Goal: Task Accomplishment & Management: Complete application form

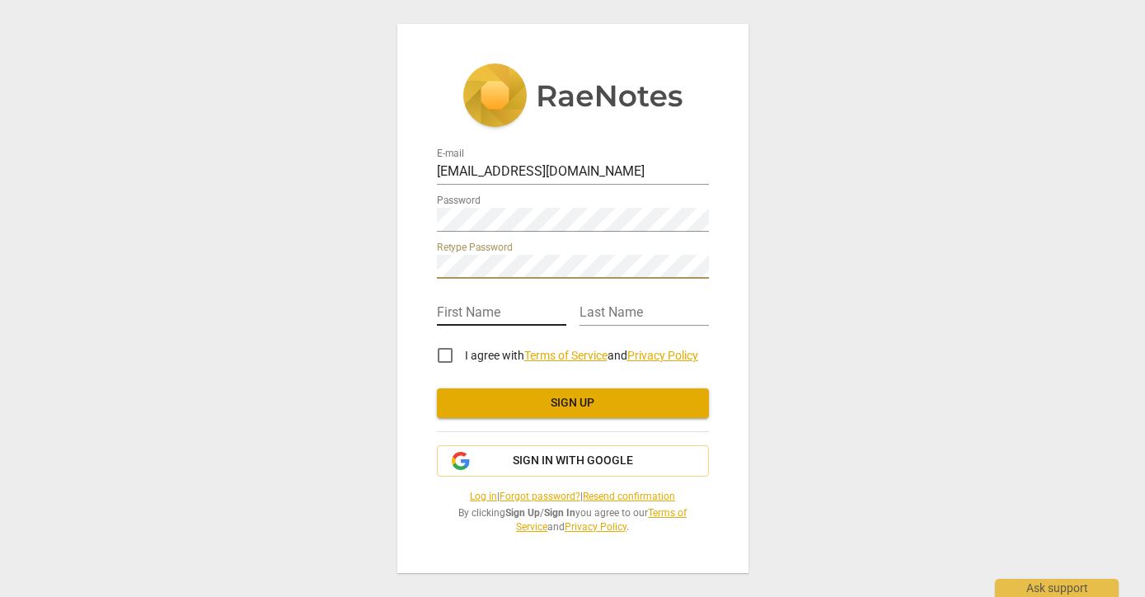
click at [508, 312] on input "text" at bounding box center [501, 314] width 129 height 24
type input "[PERSON_NAME]"
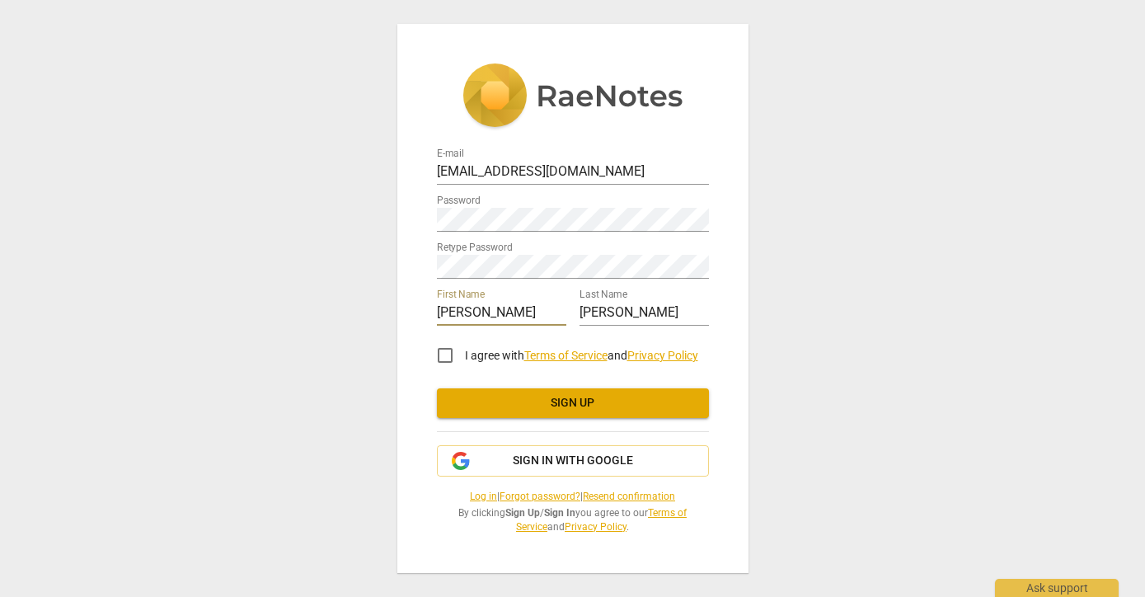
click at [448, 355] on input "I agree with Terms of Service and Privacy Policy" at bounding box center [445, 356] width 40 height 40
checkbox input "true"
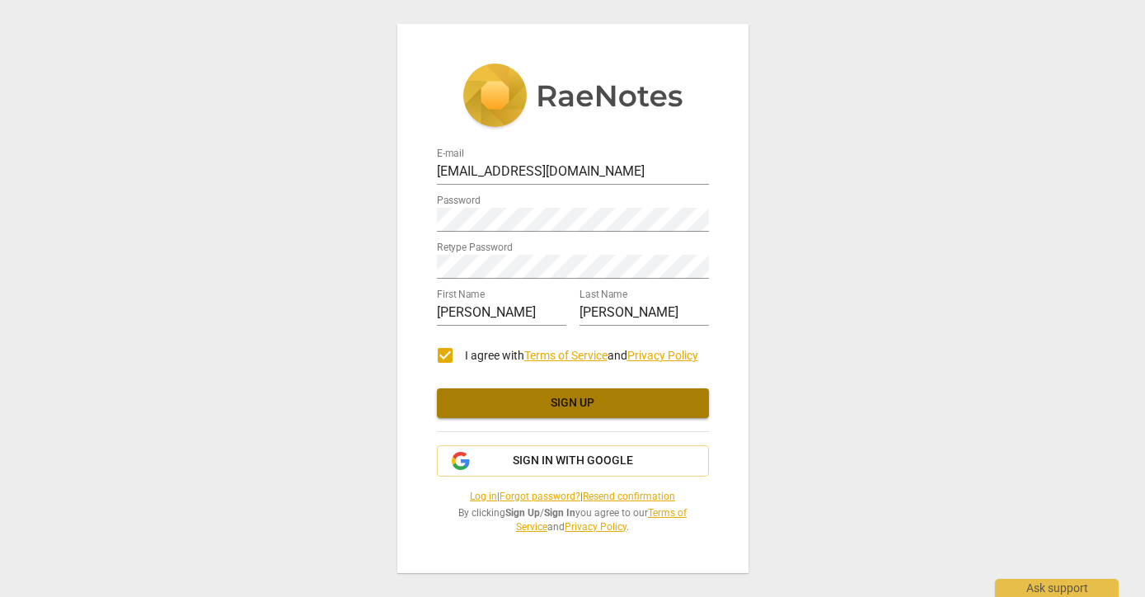
click at [631, 404] on span "Sign up" at bounding box center [573, 403] width 246 height 16
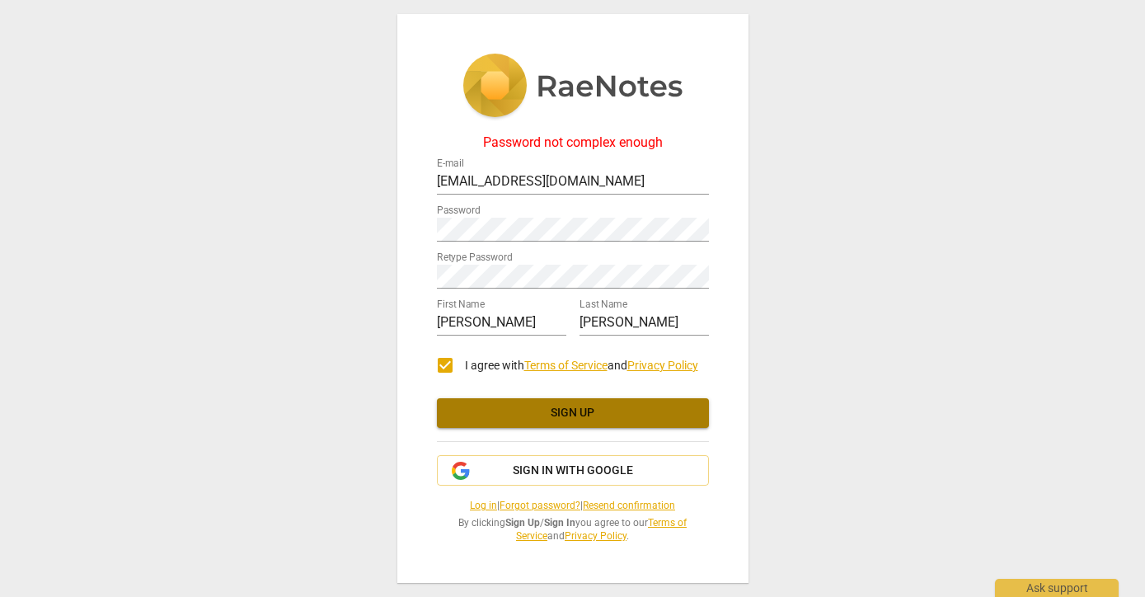
click at [601, 405] on span "Sign up" at bounding box center [573, 413] width 246 height 16
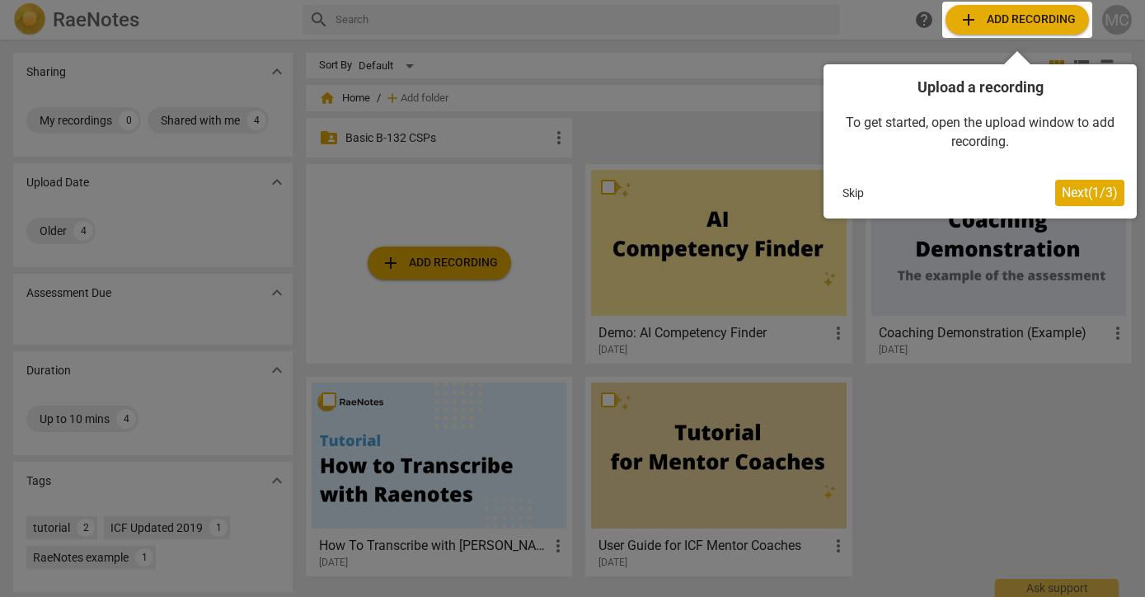
click at [959, 459] on div at bounding box center [572, 298] width 1145 height 597
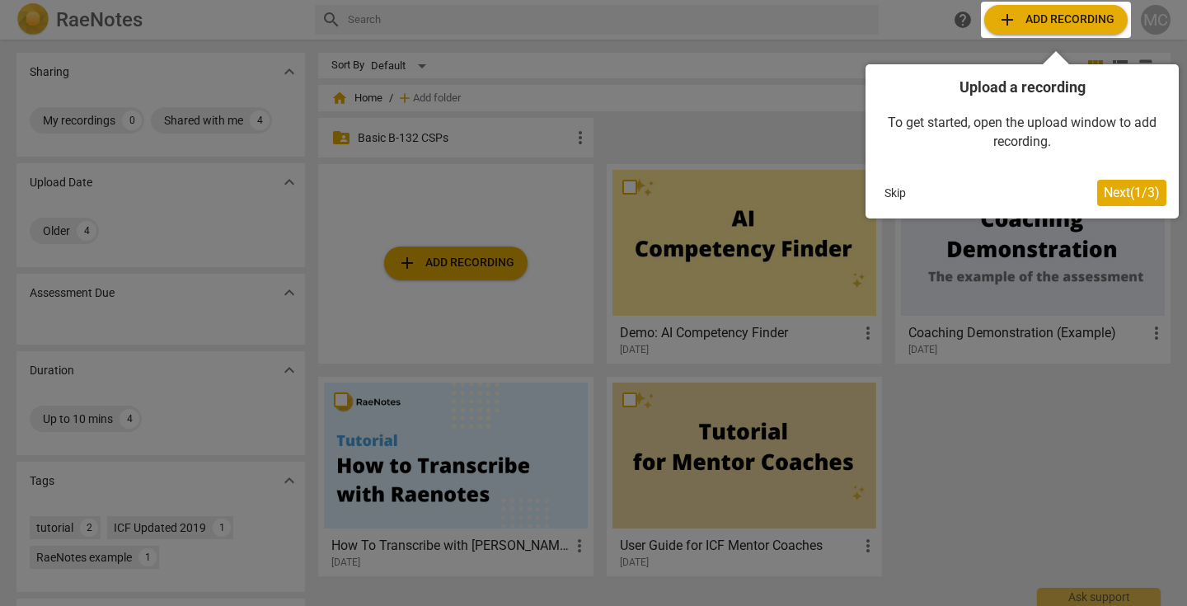
click at [1129, 189] on span "Next ( 1 / 3 )" at bounding box center [1132, 193] width 56 height 16
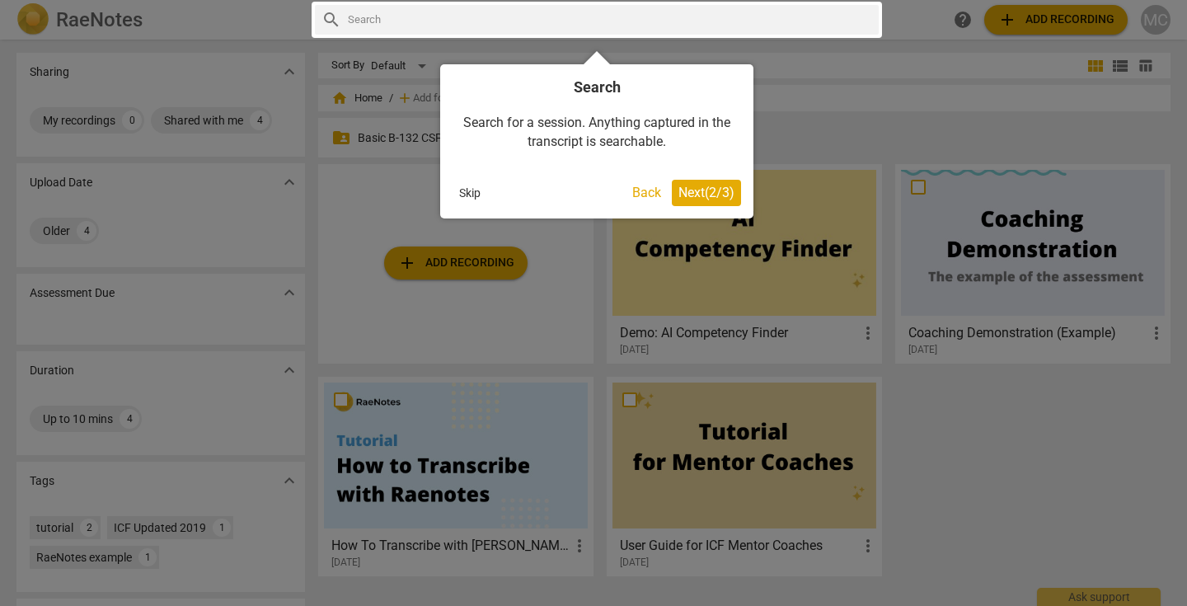
click at [709, 191] on span "Next ( 2 / 3 )" at bounding box center [706, 193] width 56 height 16
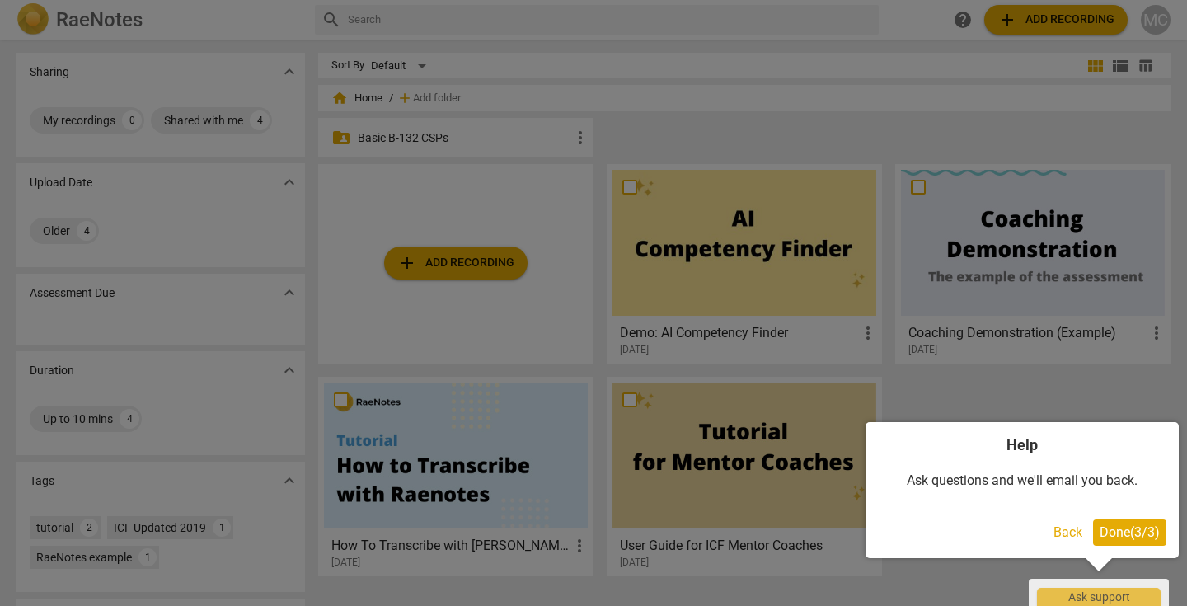
click at [1129, 526] on span "Done ( 3 / 3 )" at bounding box center [1130, 532] width 60 height 16
